Goal: Browse casually

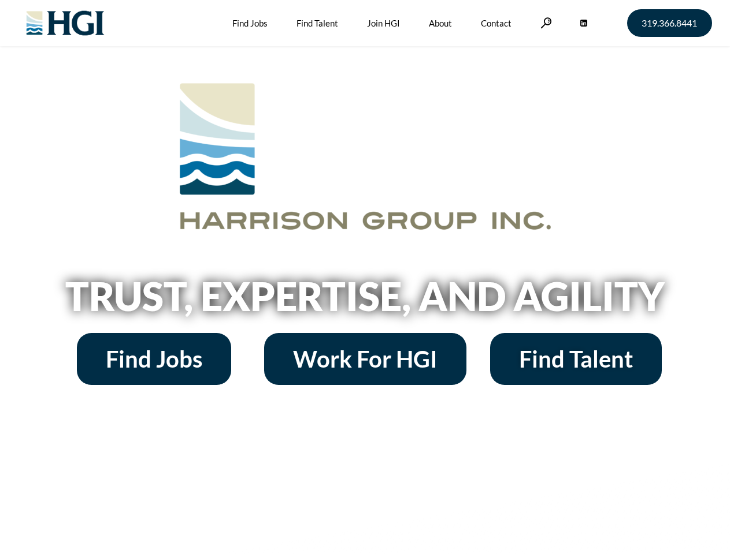
click at [364, 277] on h2 "Trust, Expertise, and Agility" at bounding box center [365, 296] width 658 height 39
click at [544, 23] on link at bounding box center [546, 22] width 12 height 11
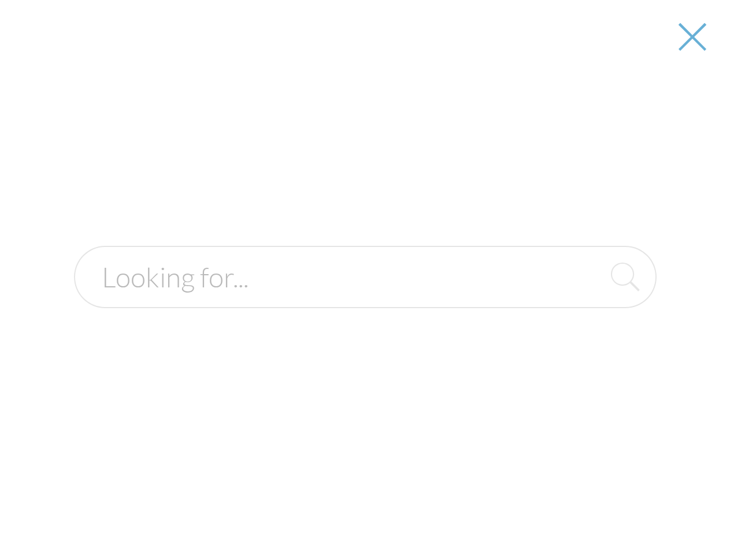
click at [364, 300] on h2 "Trust, Expertise, and Agility" at bounding box center [365, 296] width 658 height 39
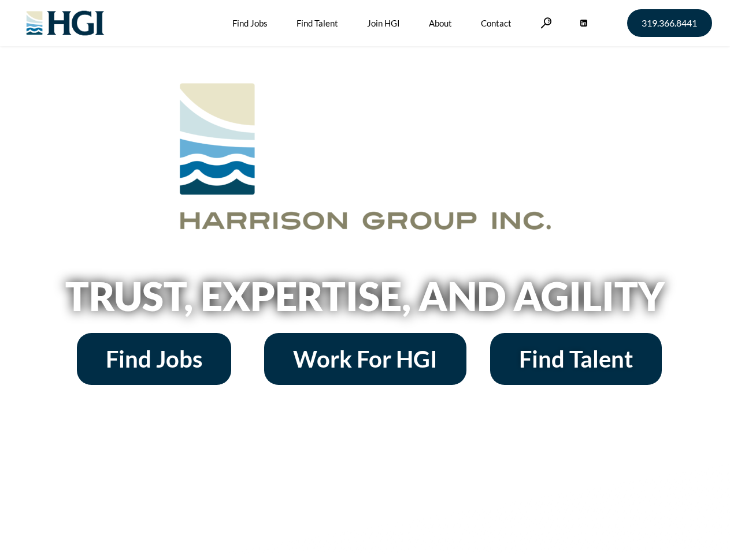
click at [364, 277] on h2 "Trust, Expertise, and Agility" at bounding box center [365, 296] width 658 height 39
click at [544, 23] on link at bounding box center [546, 22] width 12 height 11
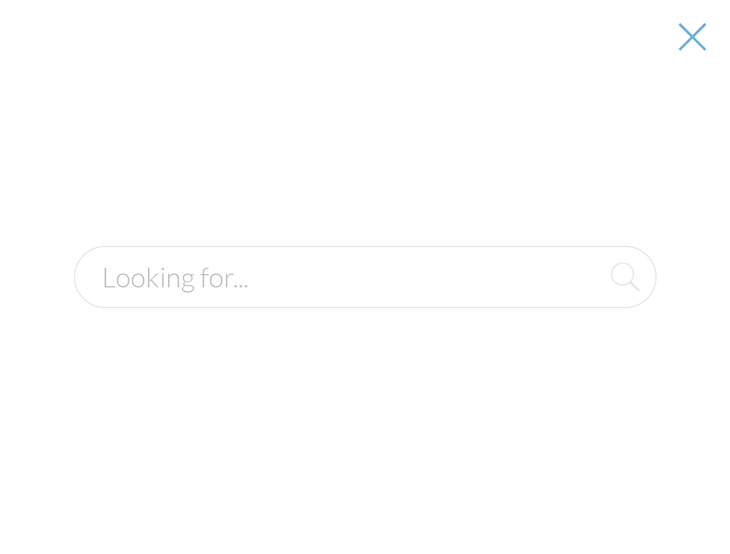
click at [364, 300] on h2 "Trust, Expertise, and Agility" at bounding box center [365, 296] width 658 height 39
